Goal: Task Accomplishment & Management: Use online tool/utility

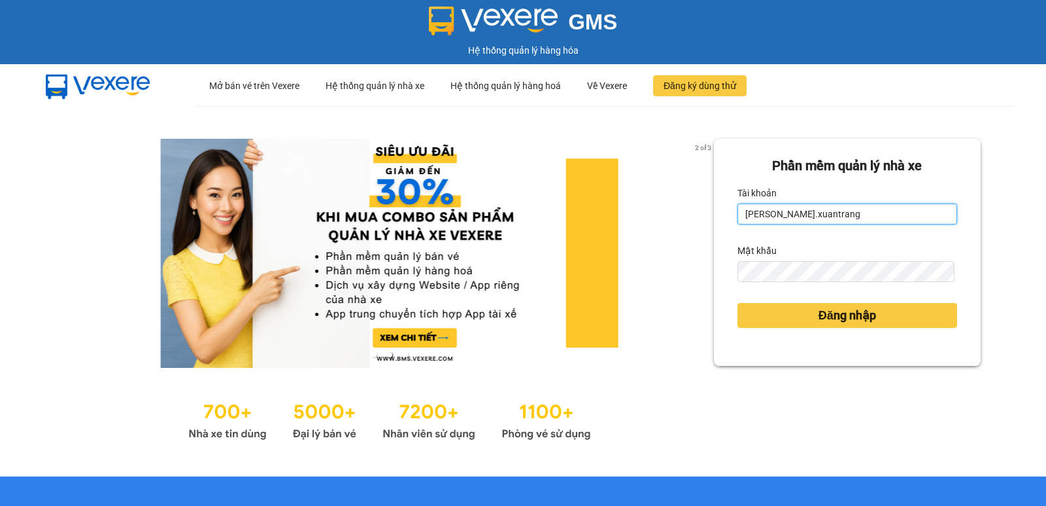
drag, startPoint x: 789, startPoint y: 213, endPoint x: 810, endPoint y: 222, distance: 22.8
click at [789, 213] on input "[PERSON_NAME].xuantrang" at bounding box center [848, 213] width 220 height 21
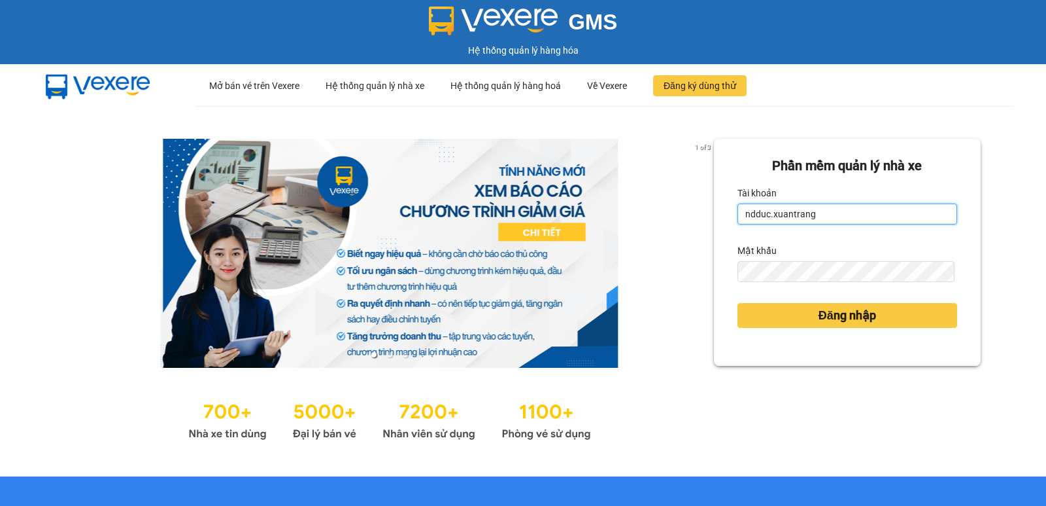
type input "ndduc.xuantrang"
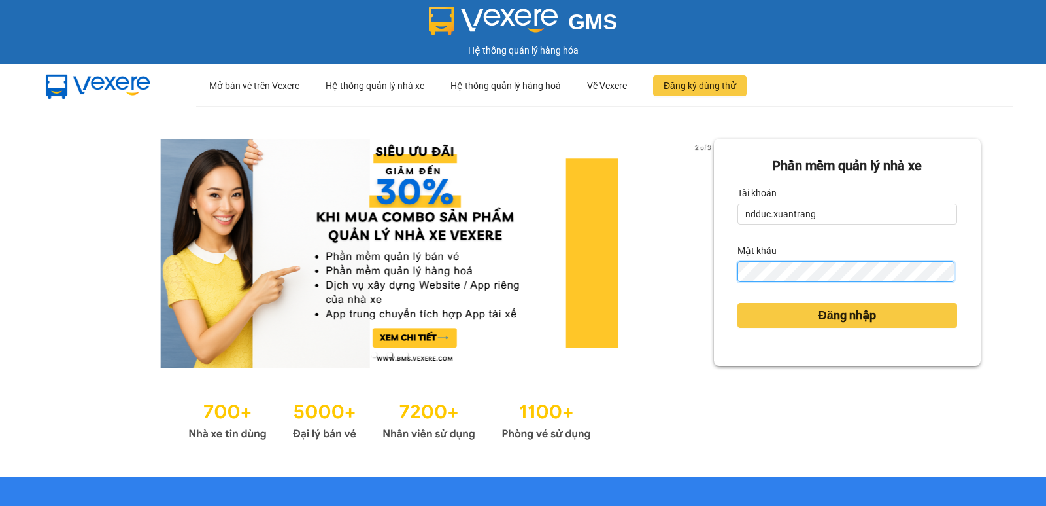
click at [738, 303] on button "Đăng nhập" at bounding box center [848, 315] width 220 height 25
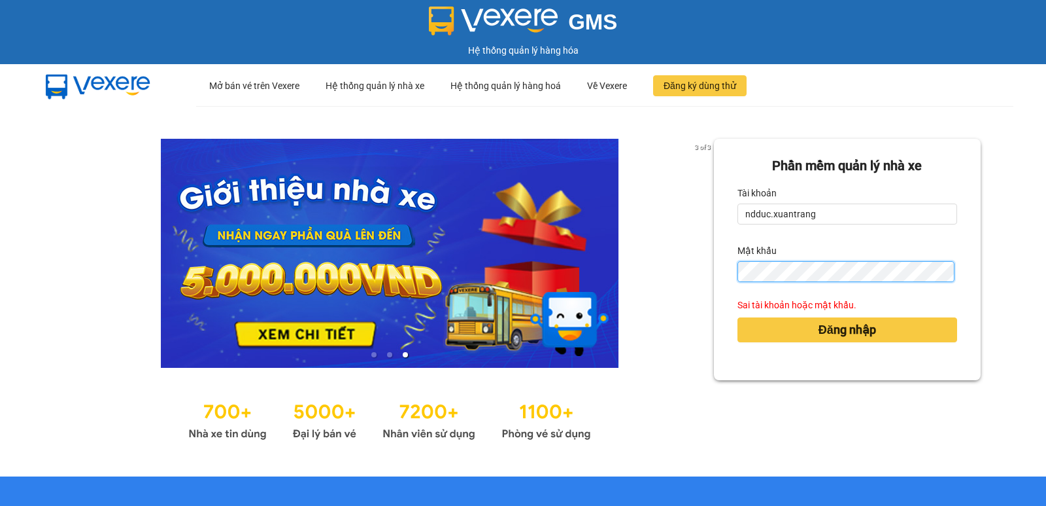
click at [738, 317] on button "Đăng nhập" at bounding box center [848, 329] width 220 height 25
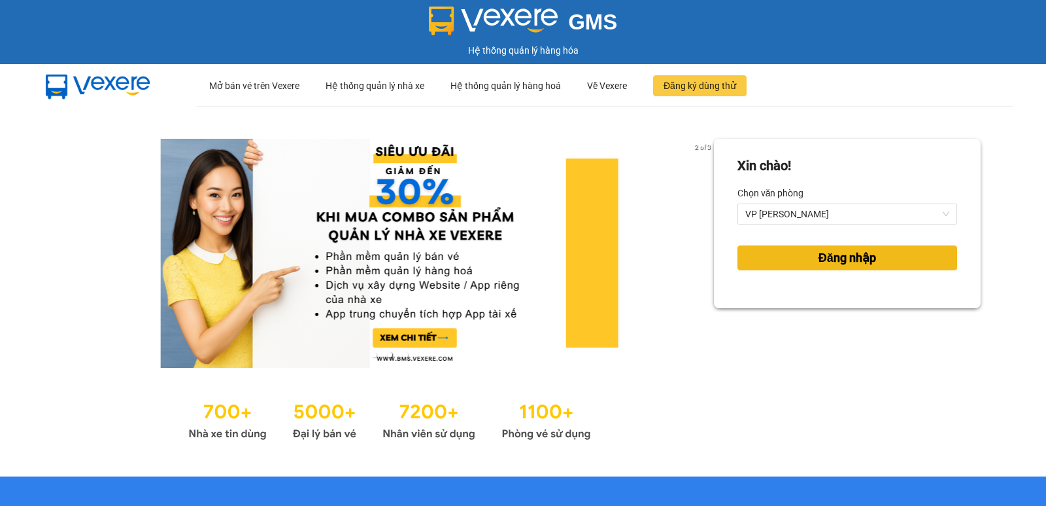
click at [789, 260] on button "Đăng nhập" at bounding box center [848, 257] width 220 height 25
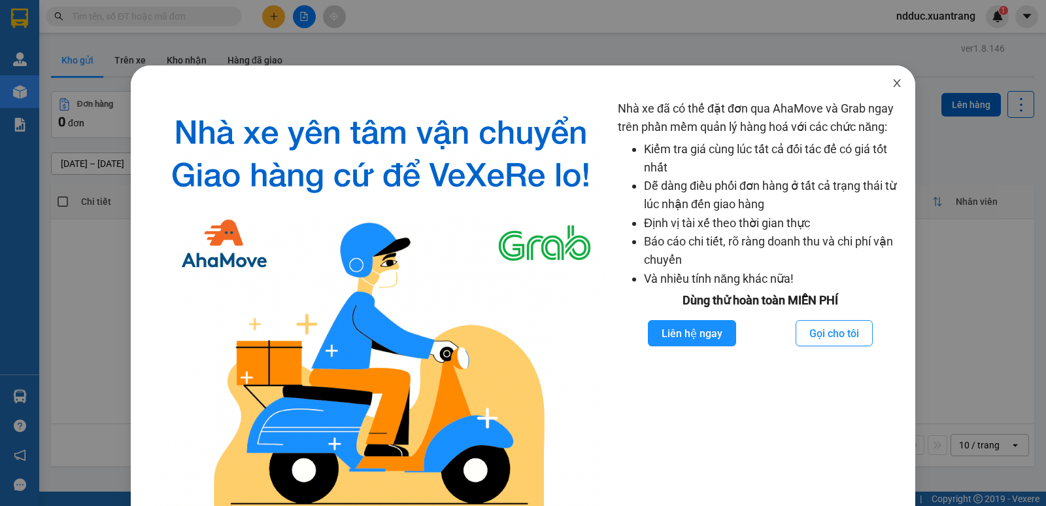
click at [893, 84] on icon "close" at bounding box center [896, 83] width 7 height 8
